Goal: Information Seeking & Learning: Learn about a topic

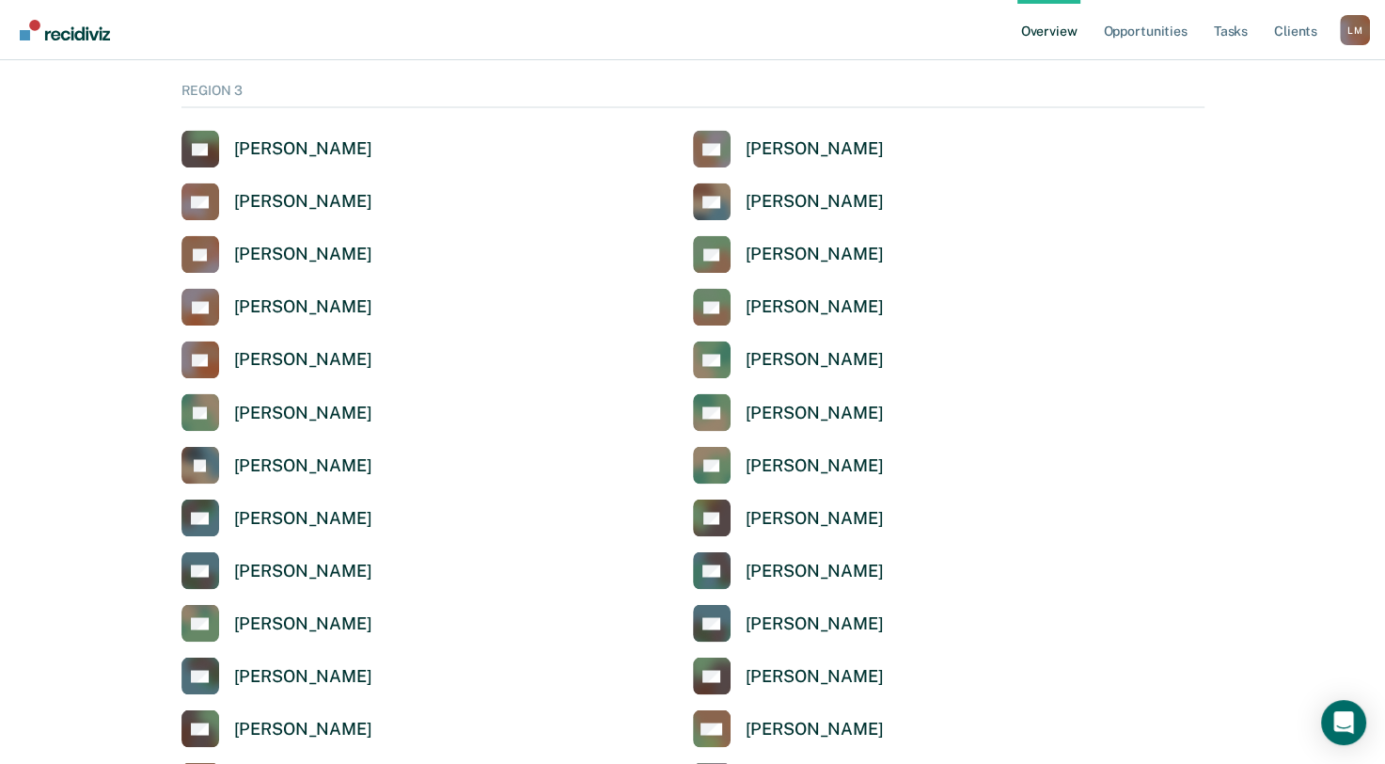
scroll to position [3104, 0]
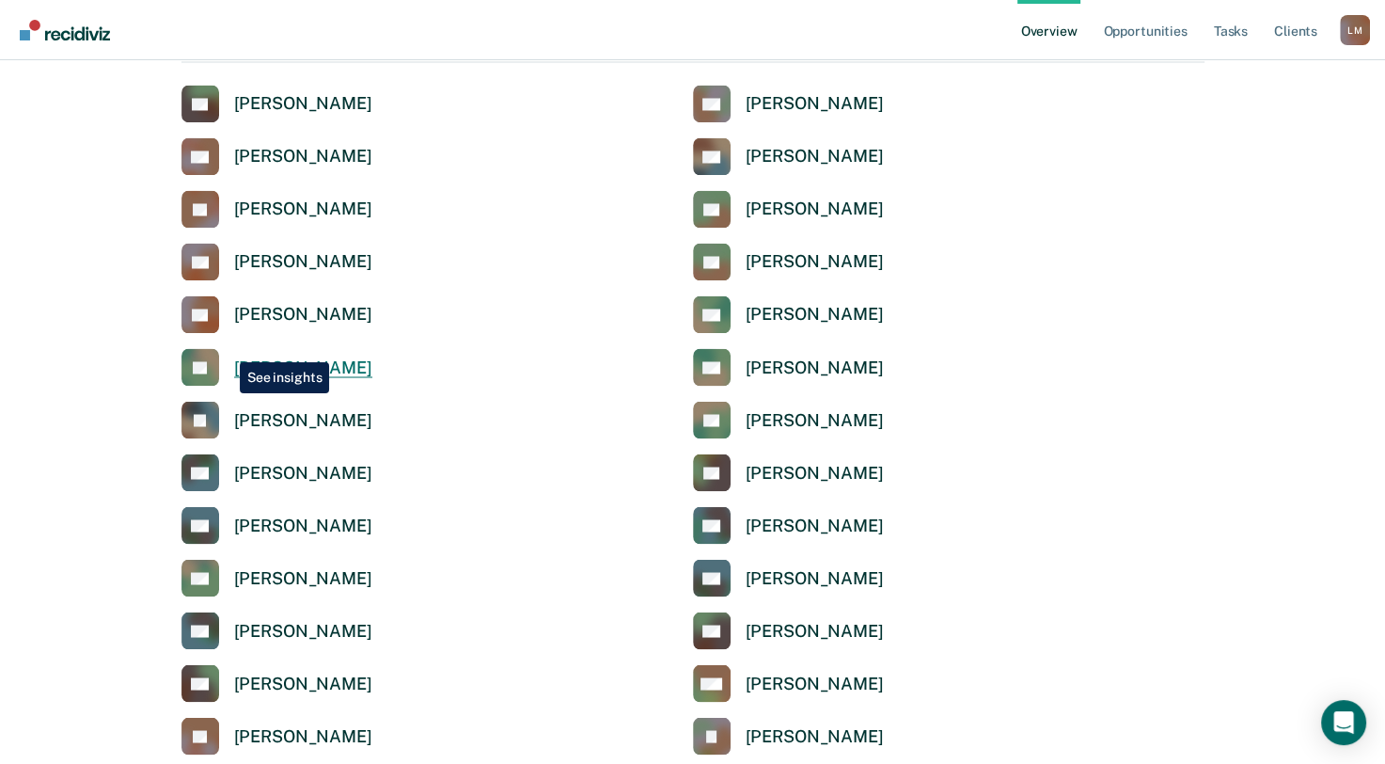
click at [226, 348] on link "[PERSON_NAME]" at bounding box center [277, 367] width 191 height 38
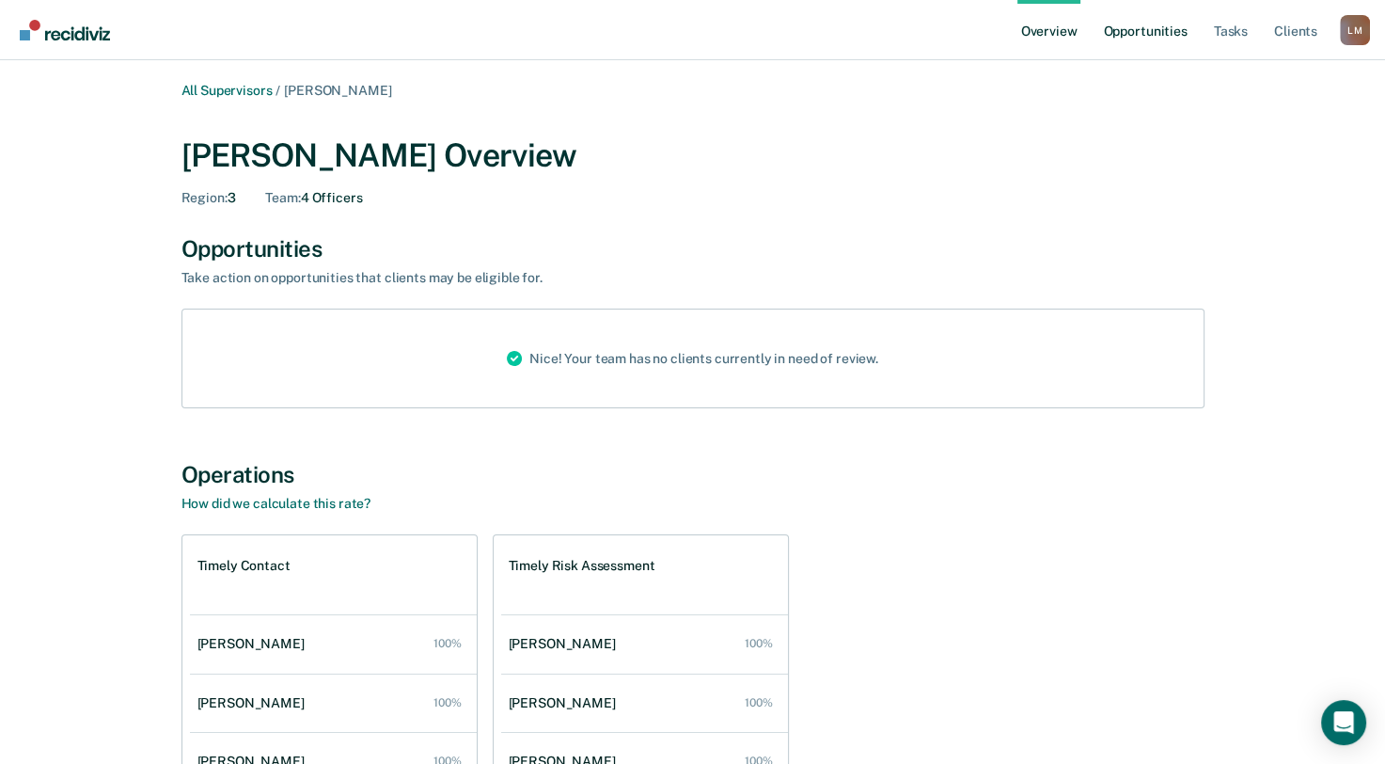
click at [1143, 30] on link "Opportunities" at bounding box center [1145, 30] width 91 height 60
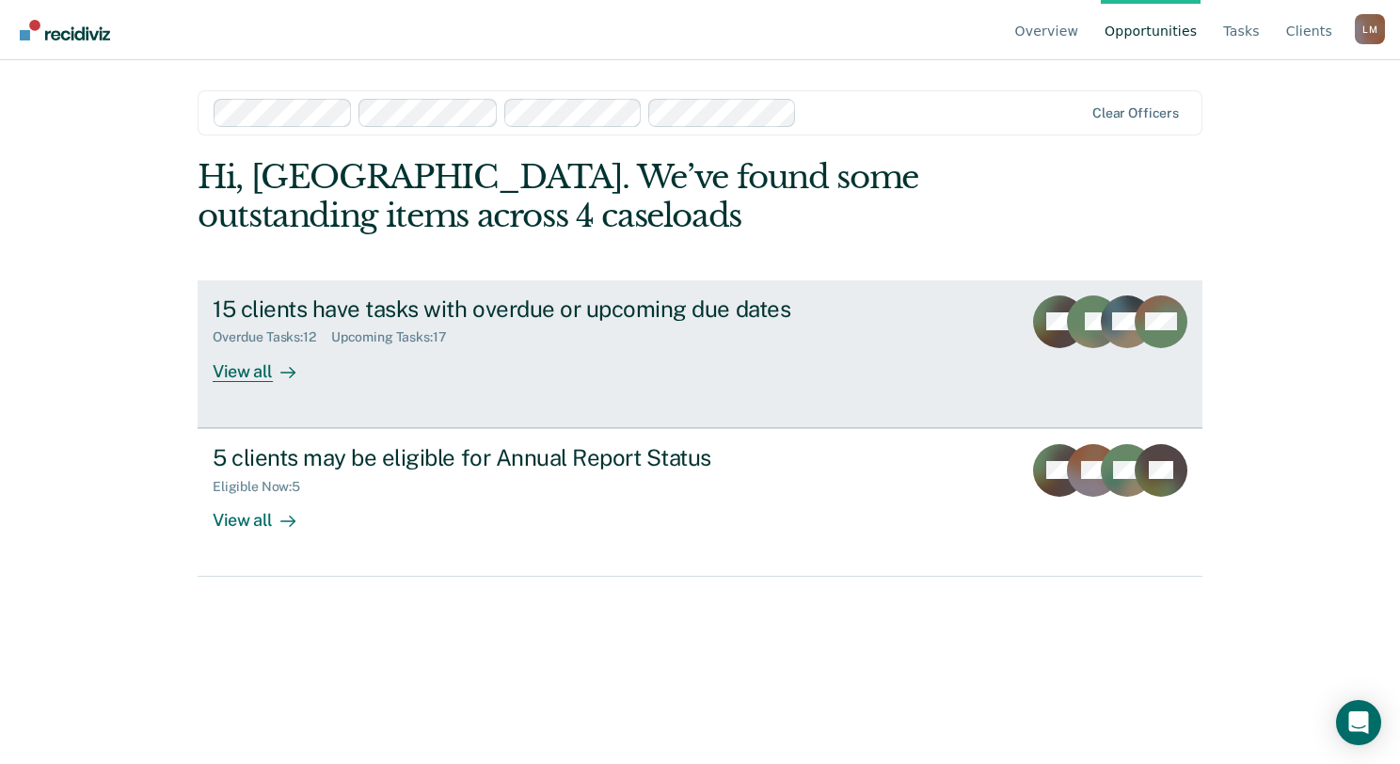
click at [262, 381] on div "View all" at bounding box center [265, 363] width 105 height 37
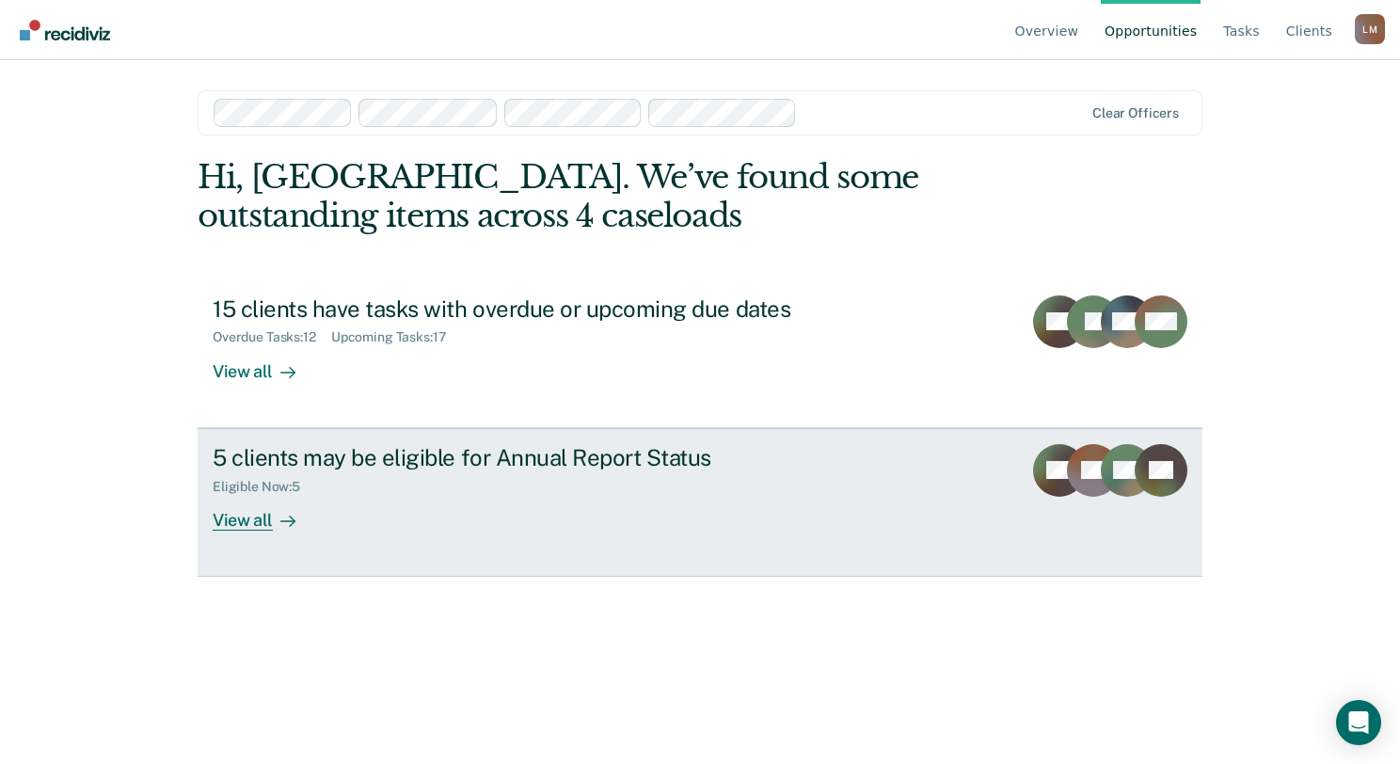
click at [269, 527] on div "View all" at bounding box center [265, 512] width 105 height 37
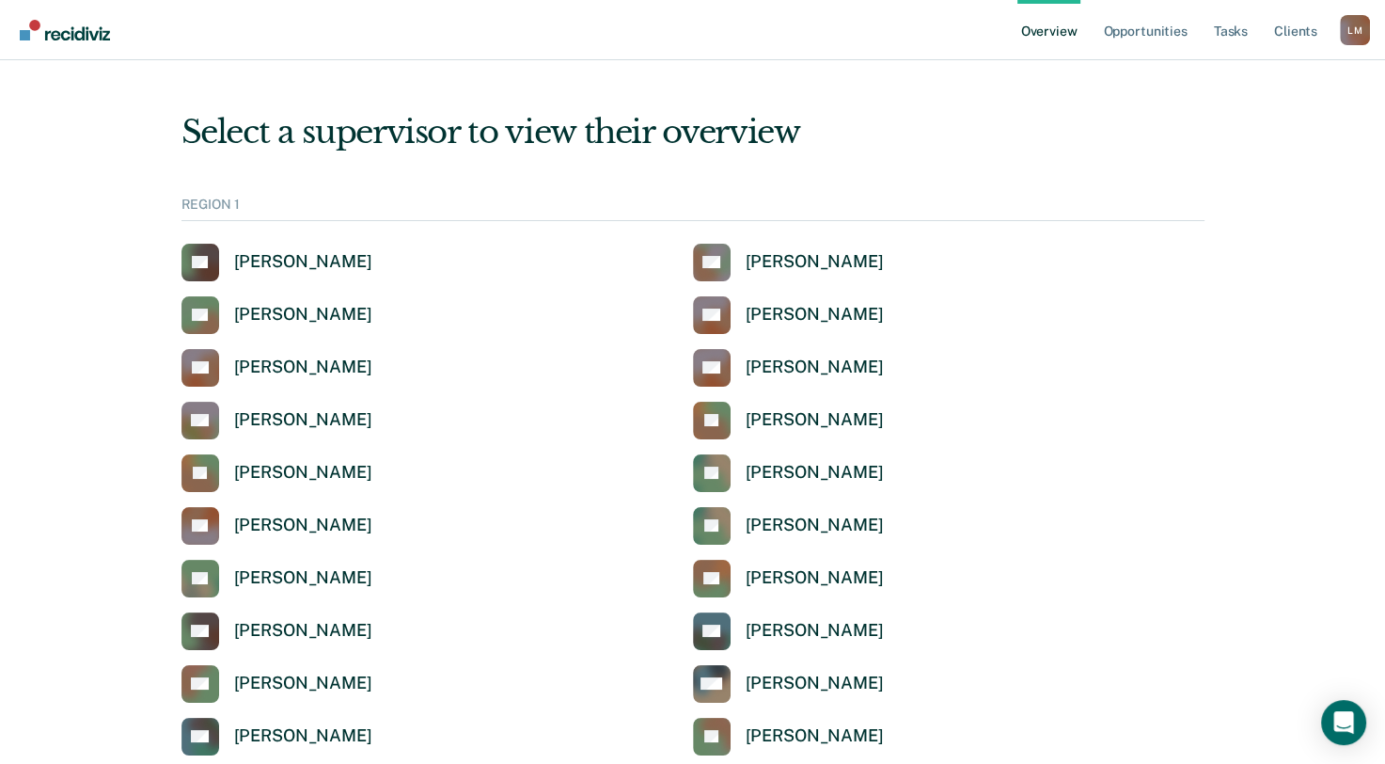
scroll to position [3104, 0]
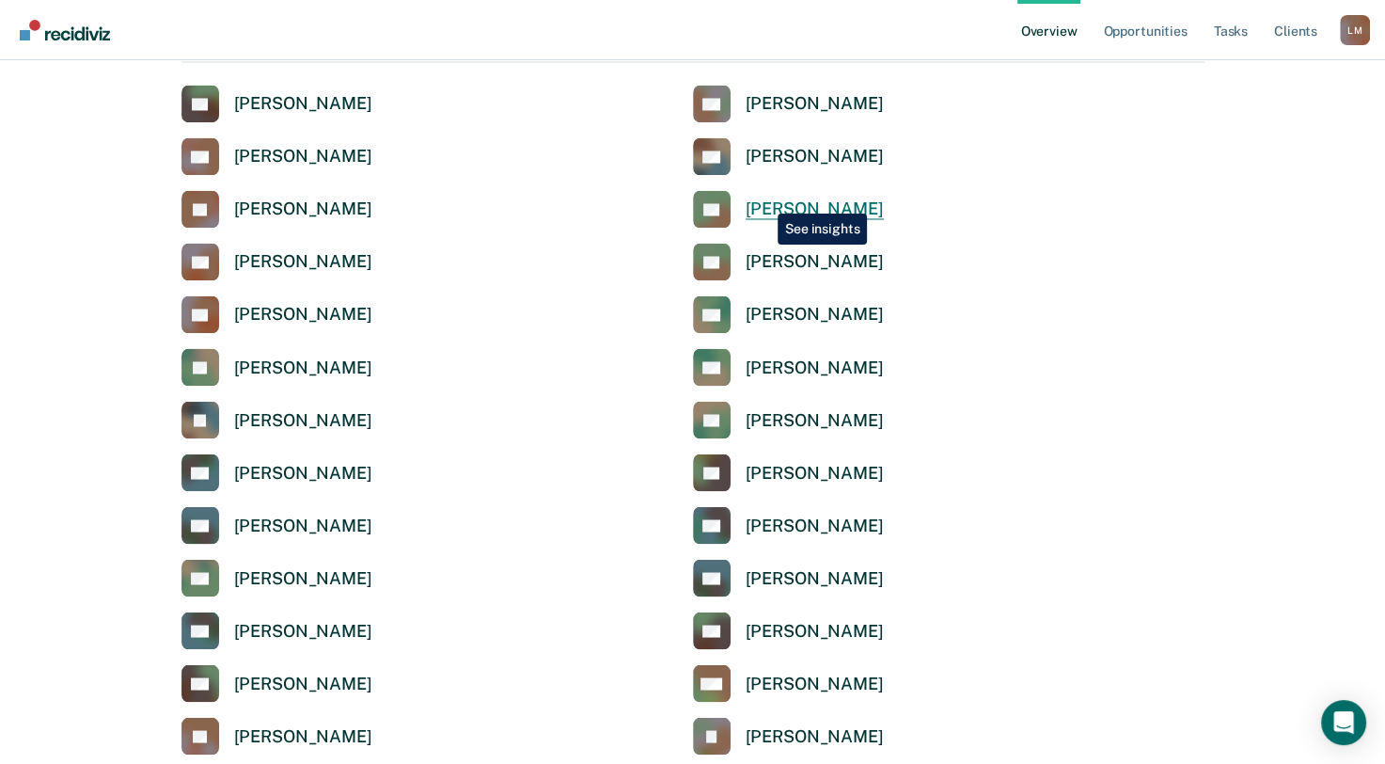
click at [764, 199] on div "[PERSON_NAME]" at bounding box center [815, 209] width 138 height 22
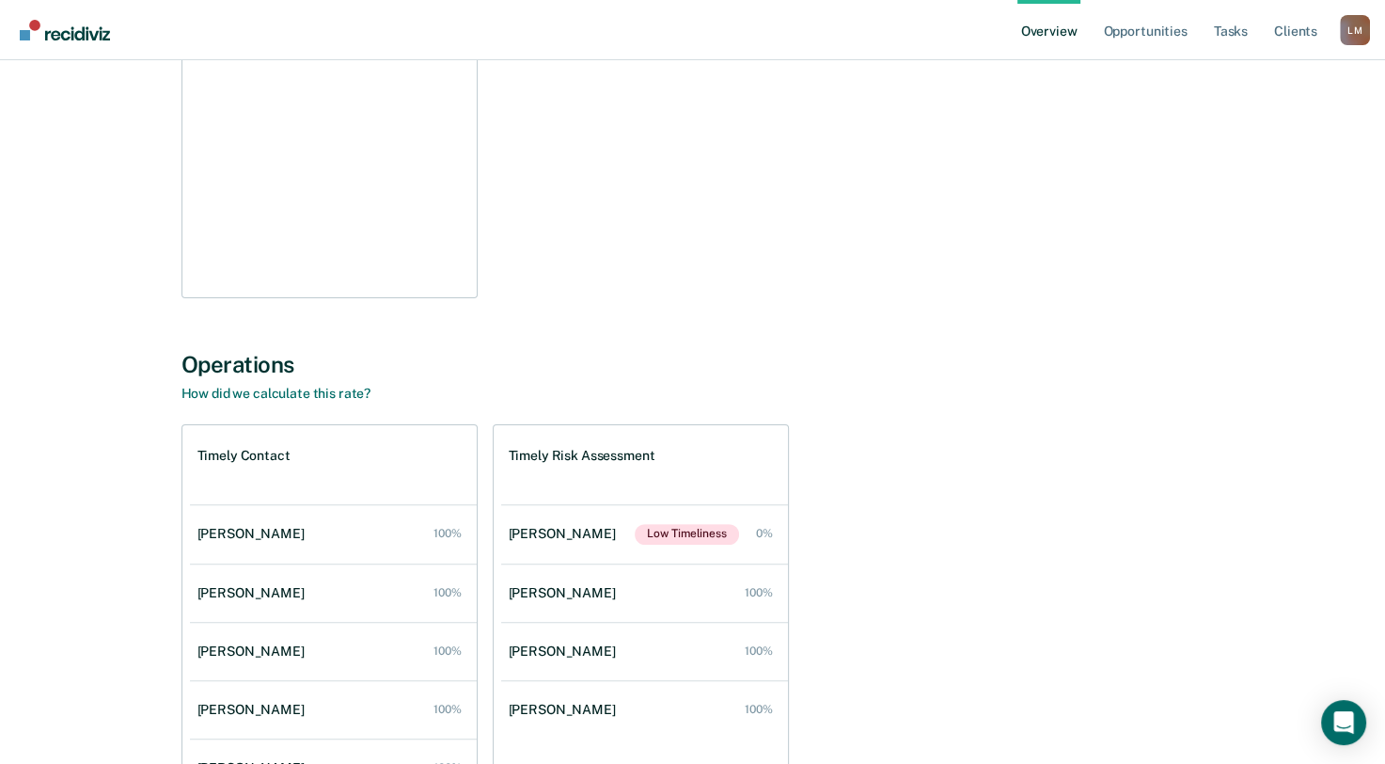
scroll to position [470, 0]
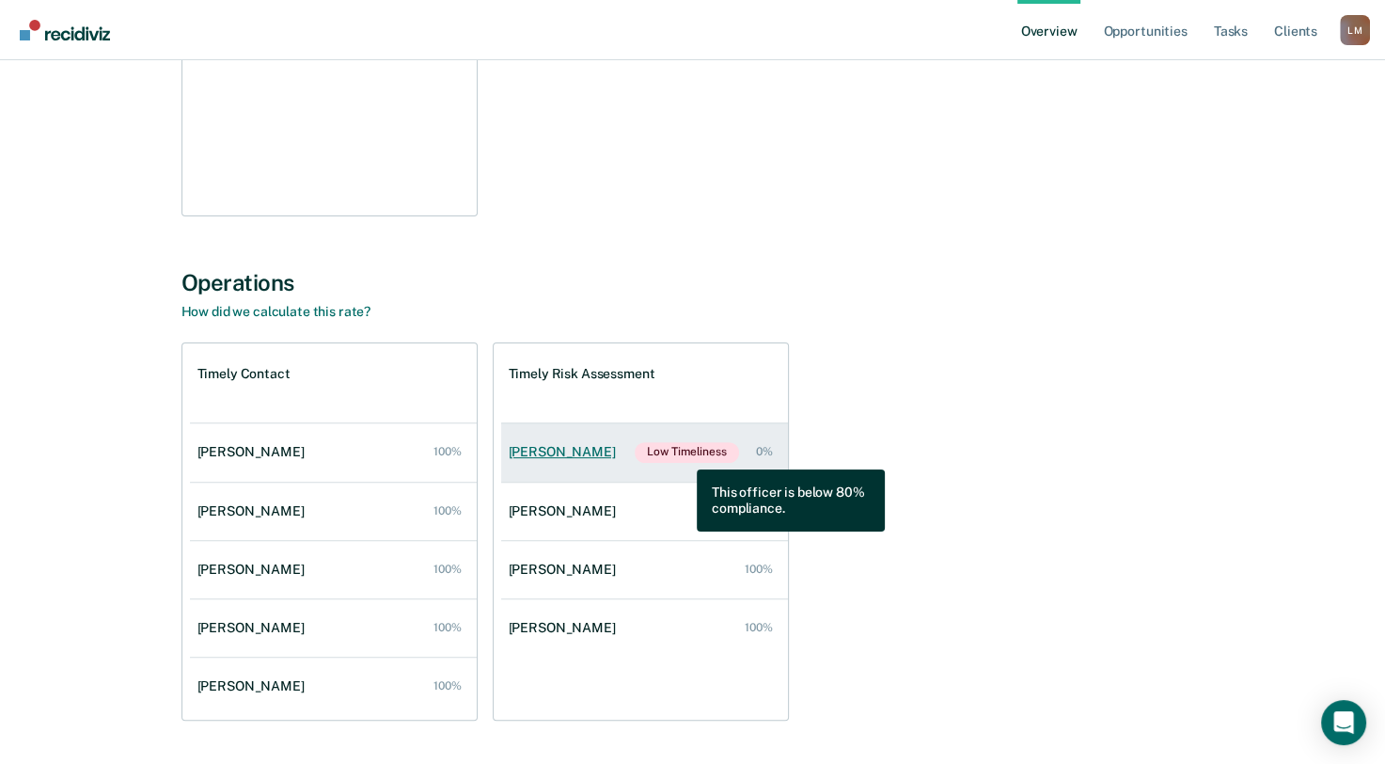
click at [683, 455] on span "Low Timeliness" at bounding box center [686, 452] width 103 height 21
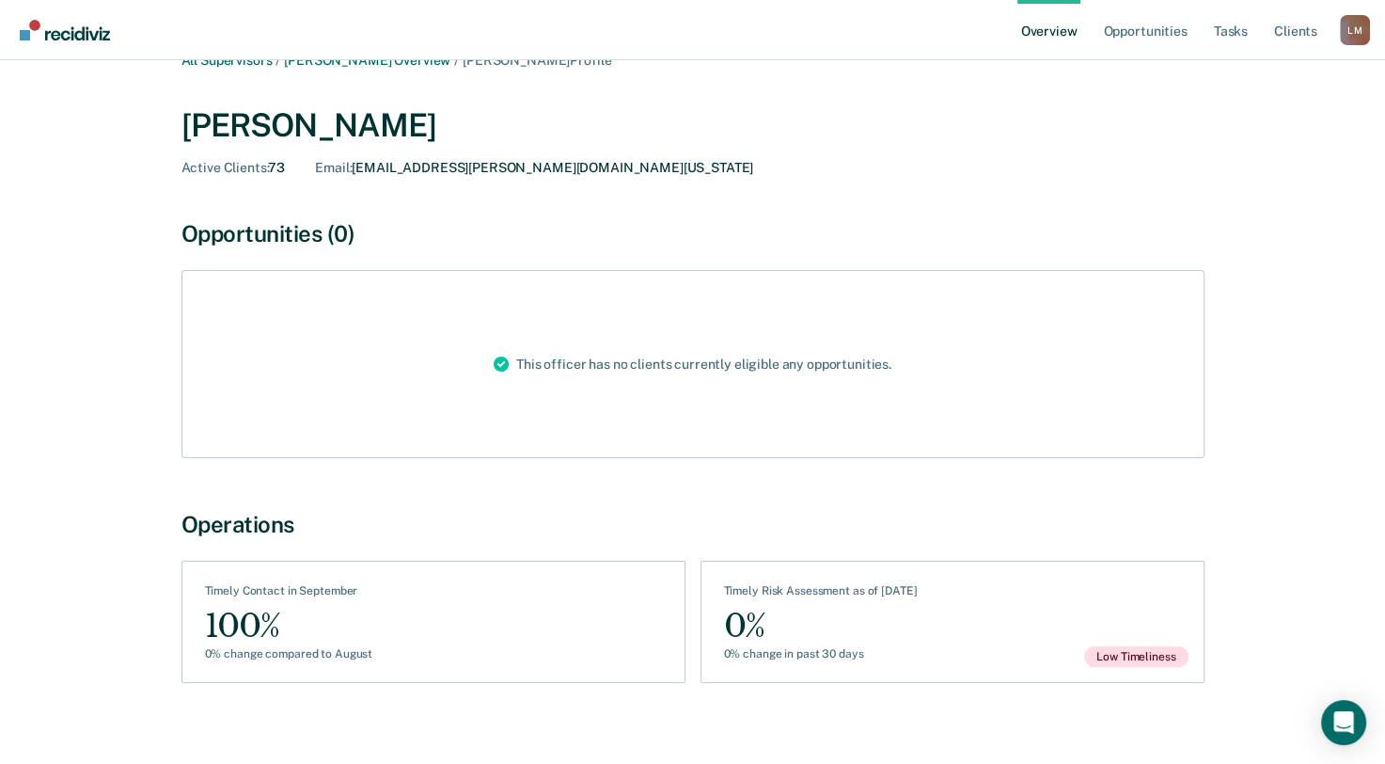
scroll to position [47, 0]
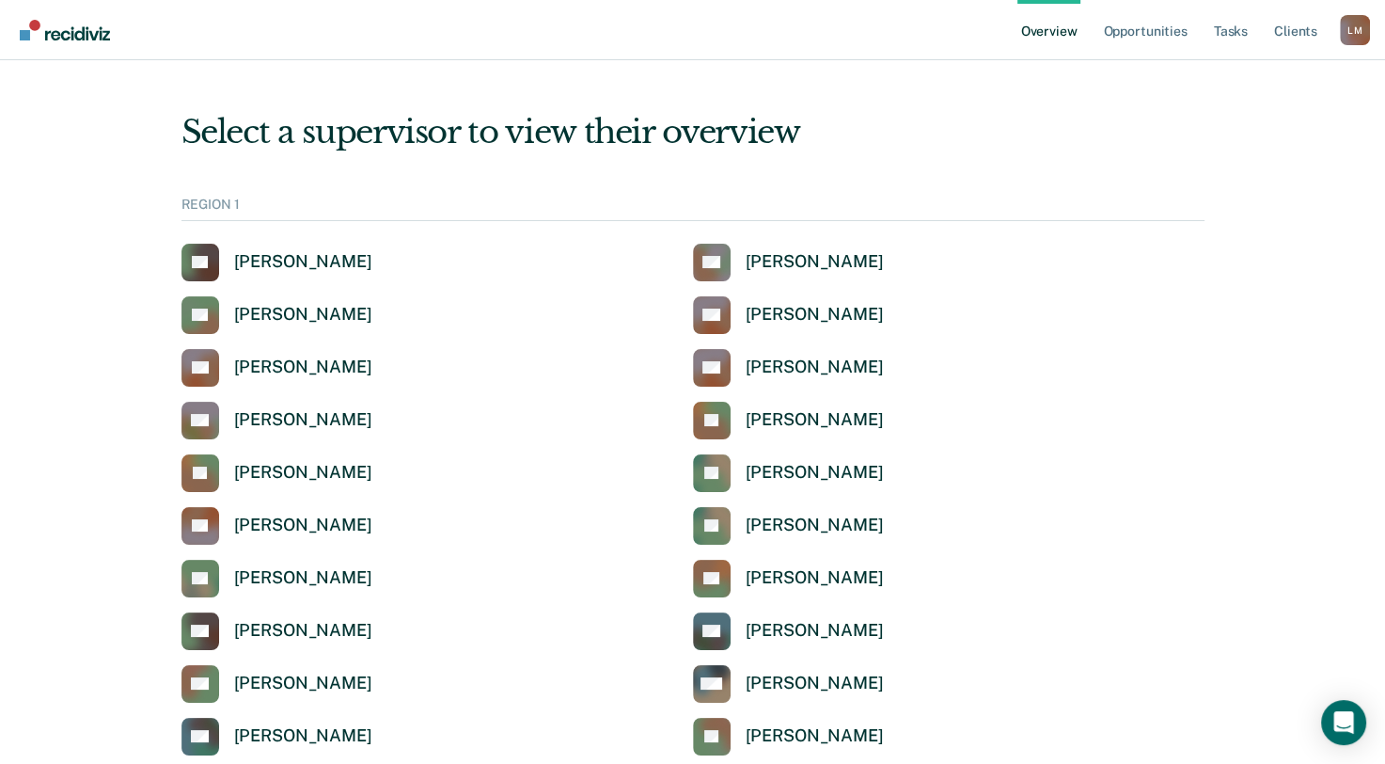
scroll to position [3104, 0]
